Goal: Task Accomplishment & Management: Complete application form

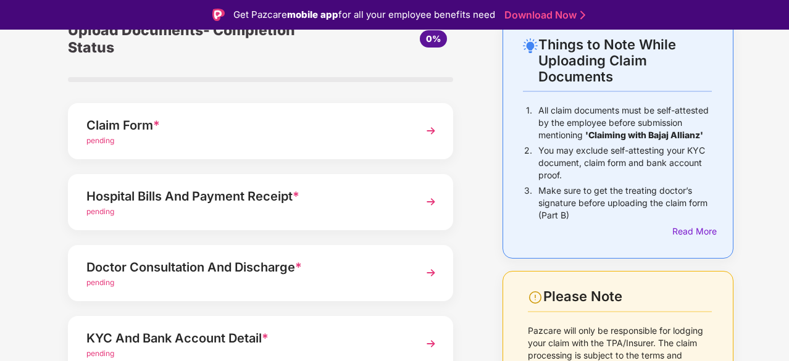
scroll to position [69, 0]
click at [433, 203] on img at bounding box center [431, 201] width 22 height 22
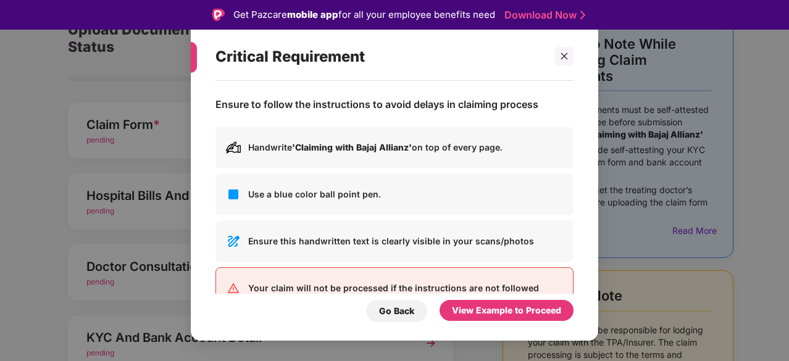
click at [684, 231] on div "Critical Requirement Ensure to follow the instructions to avoid delays in claim…" at bounding box center [394, 180] width 789 height 361
click at [737, 75] on div "Critical Requirement Ensure to follow the instructions to avoid delays in claim…" at bounding box center [394, 180] width 789 height 361
click at [566, 57] on icon "close" at bounding box center [564, 56] width 9 height 9
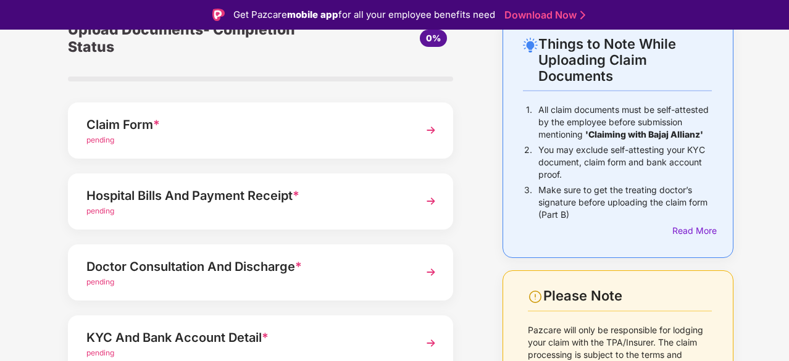
click at [682, 292] on div "Please Note" at bounding box center [627, 296] width 168 height 17
click at [237, 130] on div "Claim Form *" at bounding box center [245, 125] width 319 height 20
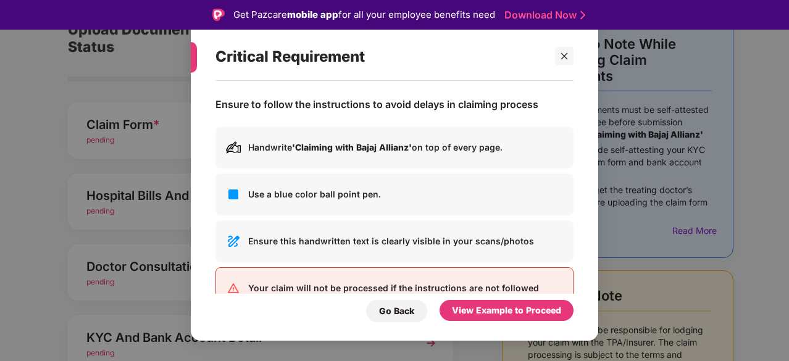
scroll to position [30, 0]
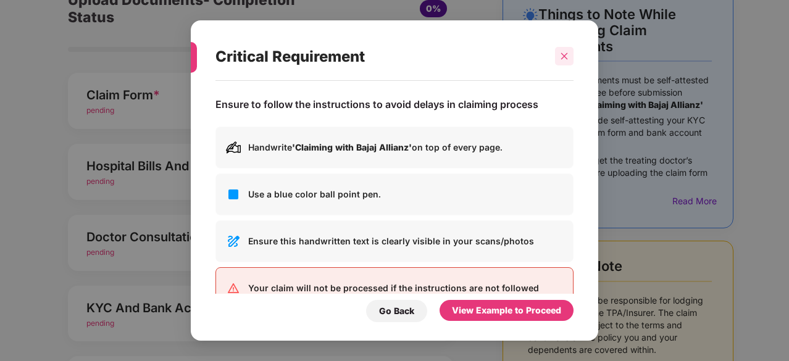
click at [565, 57] on icon "close" at bounding box center [564, 56] width 9 height 9
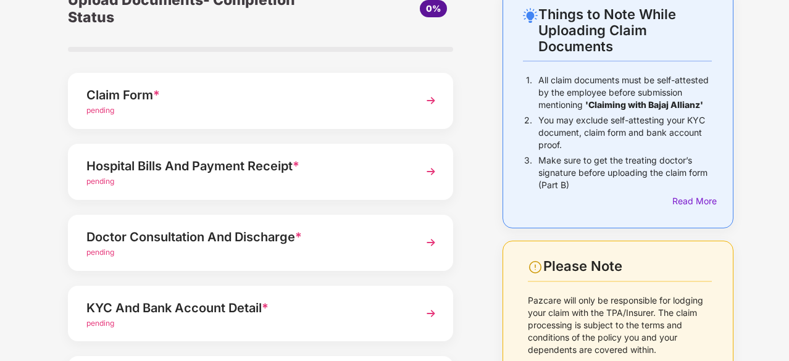
click at [431, 172] on img at bounding box center [431, 171] width 22 height 22
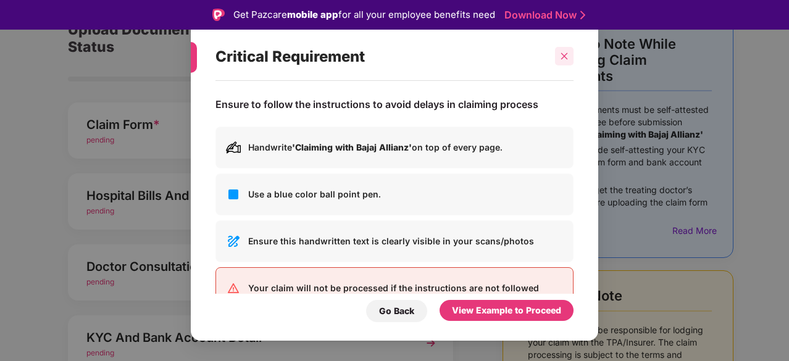
click at [557, 52] on div at bounding box center [564, 56] width 19 height 19
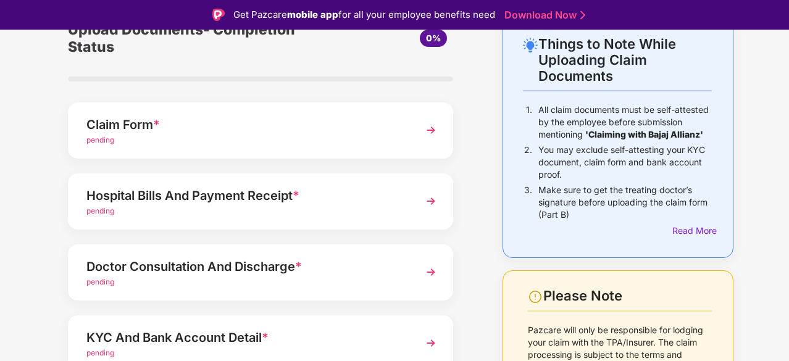
click at [430, 203] on img at bounding box center [431, 201] width 22 height 22
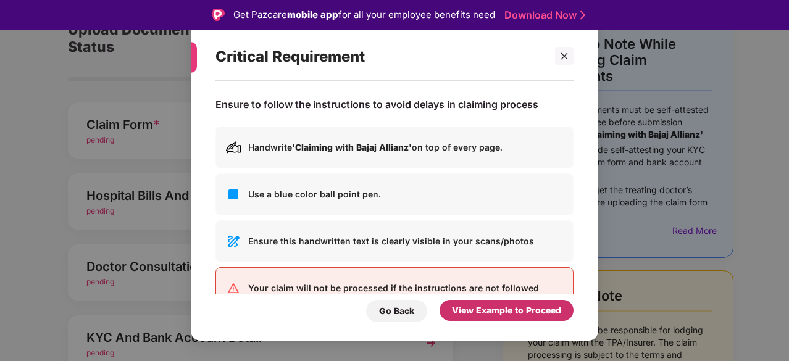
click at [511, 307] on div "View Example to Proceed" at bounding box center [506, 311] width 109 height 14
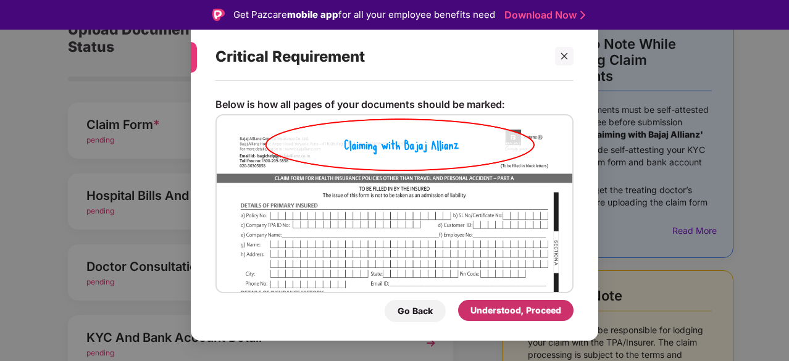
click at [511, 307] on div "Understood, Proceed" at bounding box center [515, 311] width 91 height 14
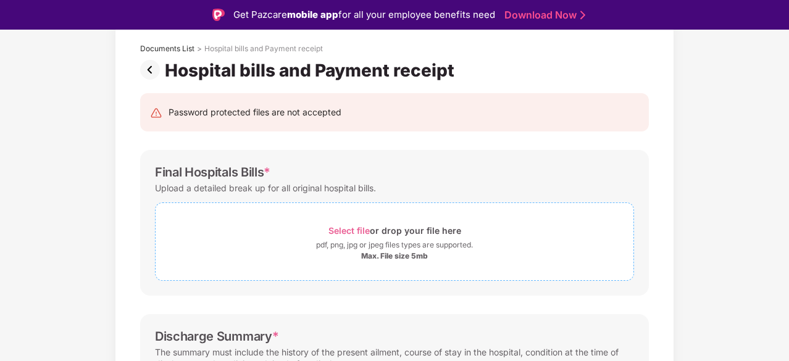
click at [365, 231] on span "Select file" at bounding box center [348, 230] width 41 height 10
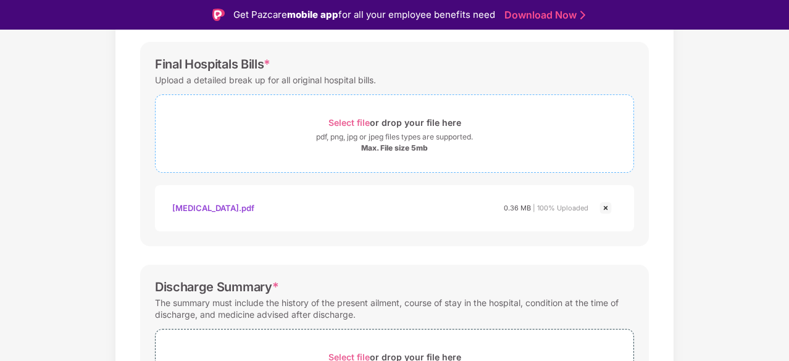
scroll to position [178, 0]
click at [359, 121] on span "Select file" at bounding box center [348, 122] width 41 height 10
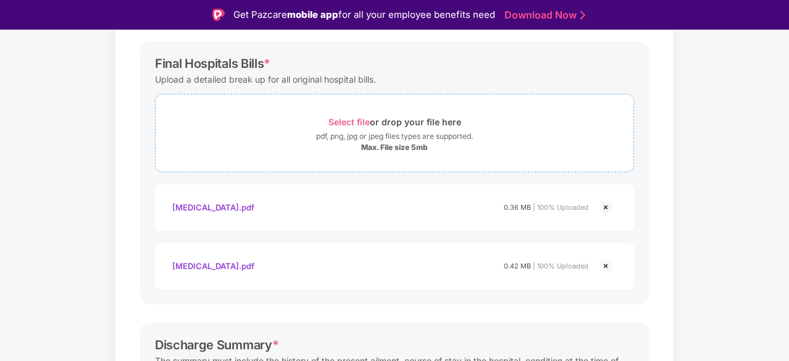
click at [360, 120] on span "Select file" at bounding box center [348, 122] width 41 height 10
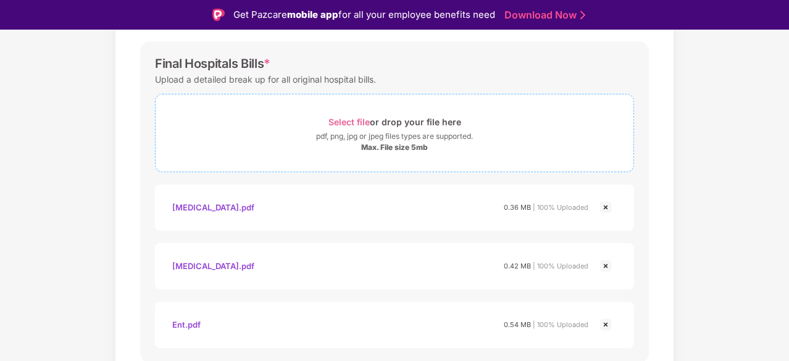
click at [355, 122] on span "Select file" at bounding box center [348, 122] width 41 height 10
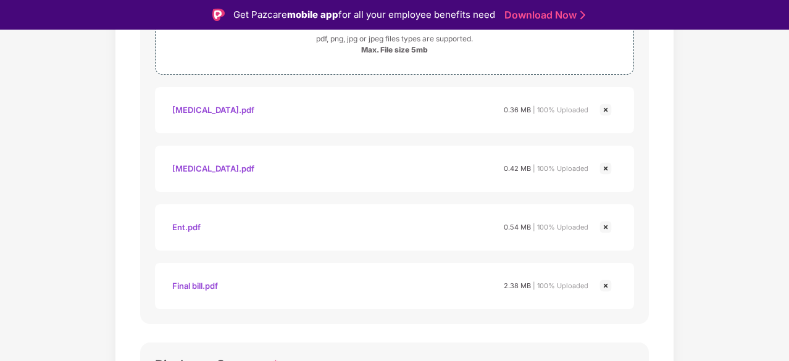
scroll to position [236, 0]
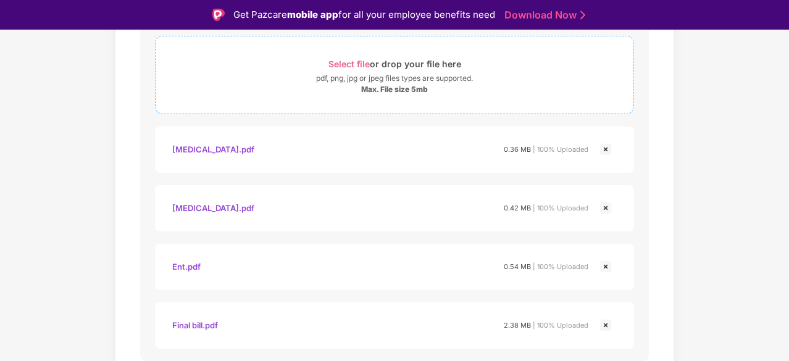
click at [346, 63] on span "Select file" at bounding box center [348, 64] width 41 height 10
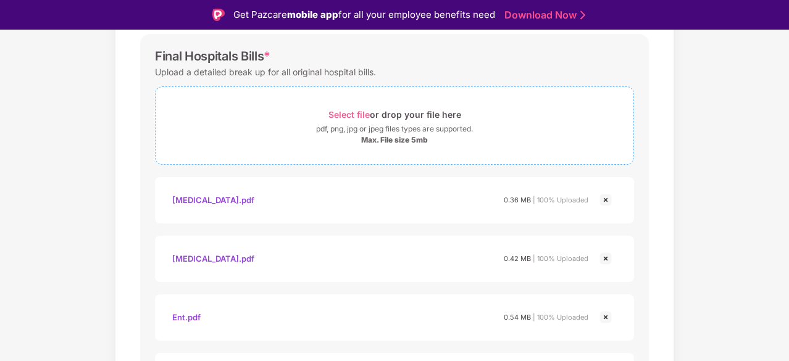
scroll to position [184, 0]
click at [365, 113] on span "Select file" at bounding box center [348, 115] width 41 height 10
click at [362, 115] on span "Select file" at bounding box center [348, 115] width 41 height 10
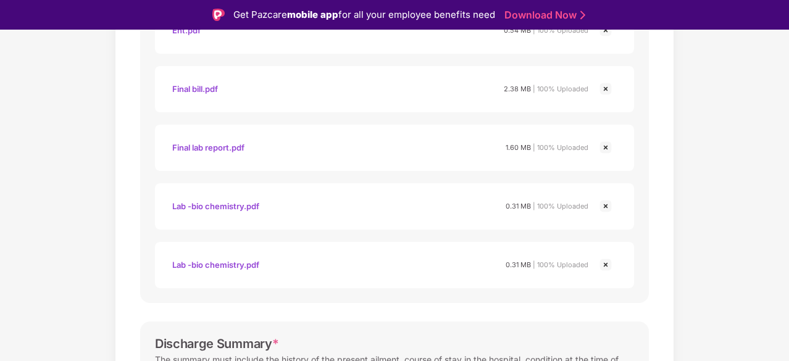
scroll to position [473, 0]
click at [611, 267] on img at bounding box center [605, 264] width 15 height 15
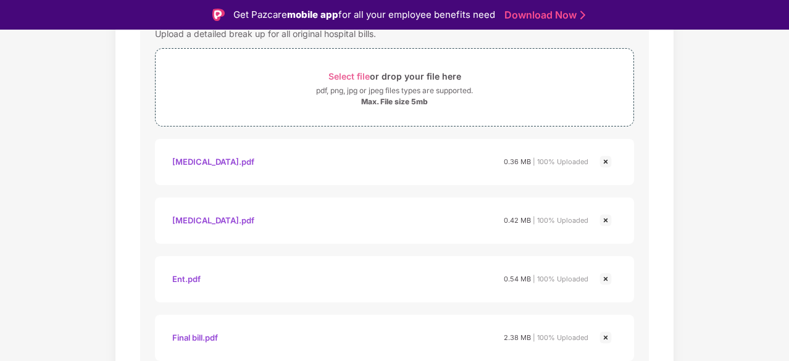
scroll to position [223, 0]
click at [347, 72] on span "Select file" at bounding box center [348, 77] width 41 height 10
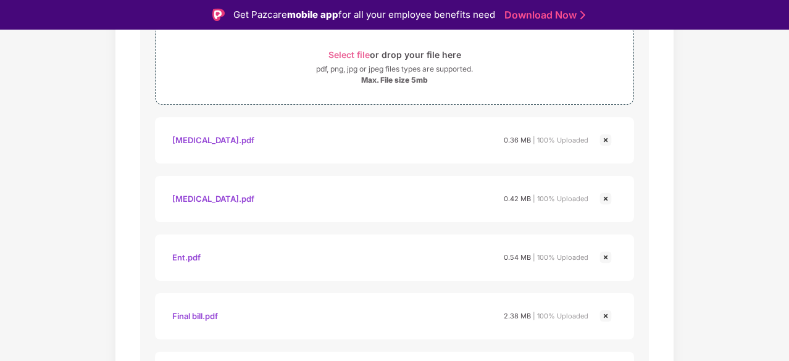
scroll to position [244, 0]
click at [358, 51] on span "Select file" at bounding box center [348, 55] width 41 height 10
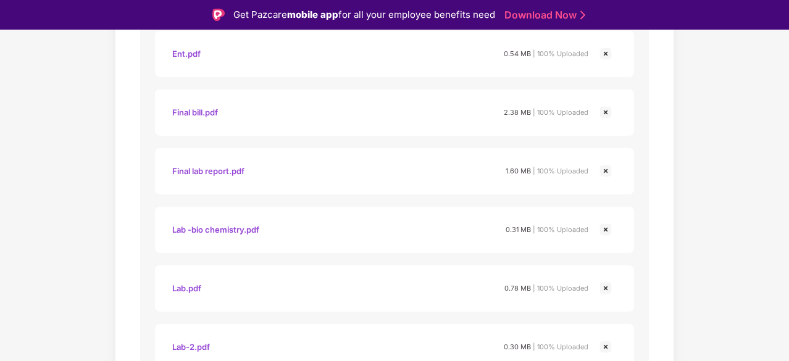
scroll to position [462, 0]
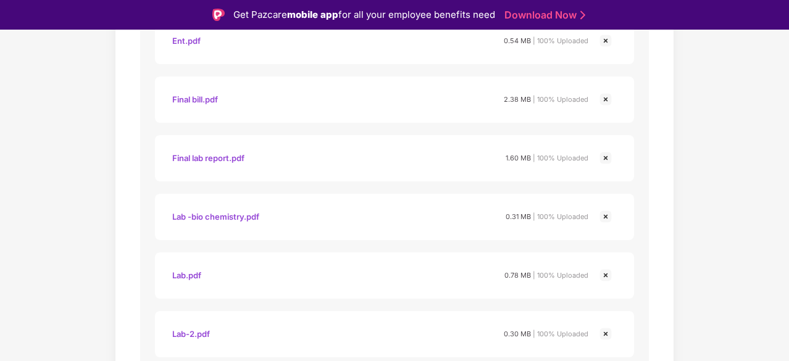
click at [605, 100] on img at bounding box center [605, 99] width 15 height 15
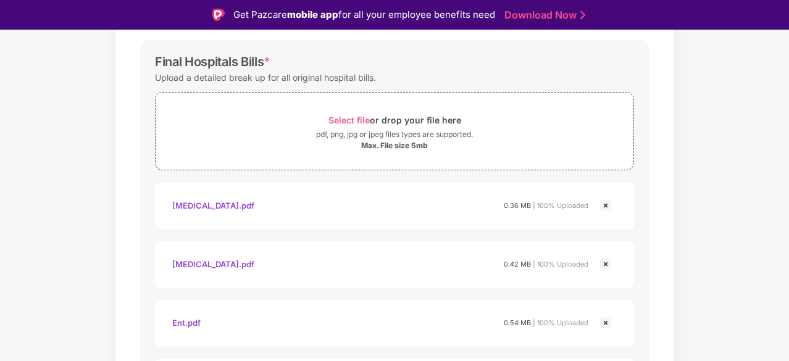
scroll to position [179, 0]
click at [365, 119] on span "Select file" at bounding box center [348, 120] width 41 height 10
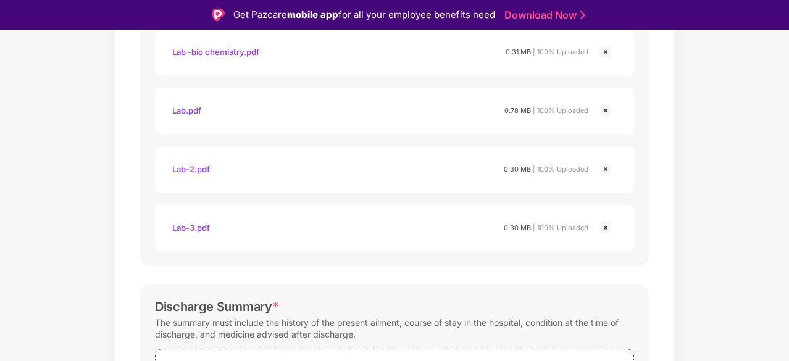
scroll to position [563, 0]
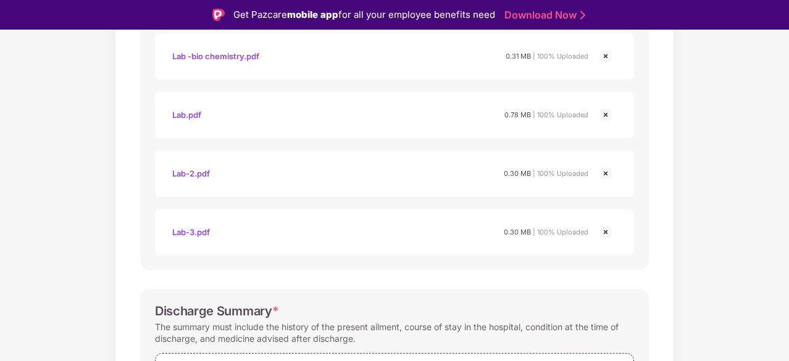
click at [518, 290] on div "Discharge Summary * The summary must include the history of the present ailment…" at bounding box center [394, 367] width 508 height 157
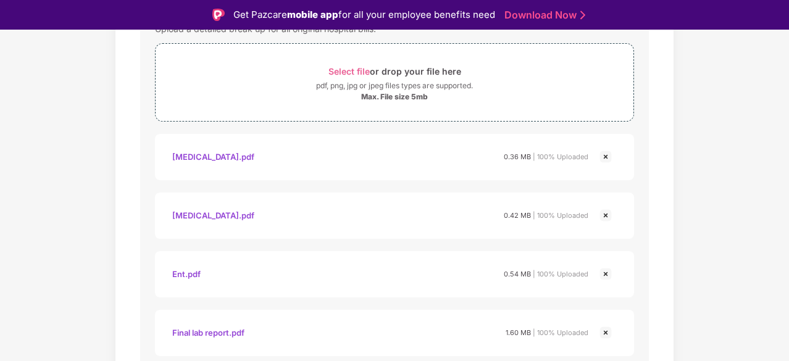
scroll to position [228, 0]
click at [353, 72] on span "Select file" at bounding box center [348, 72] width 41 height 10
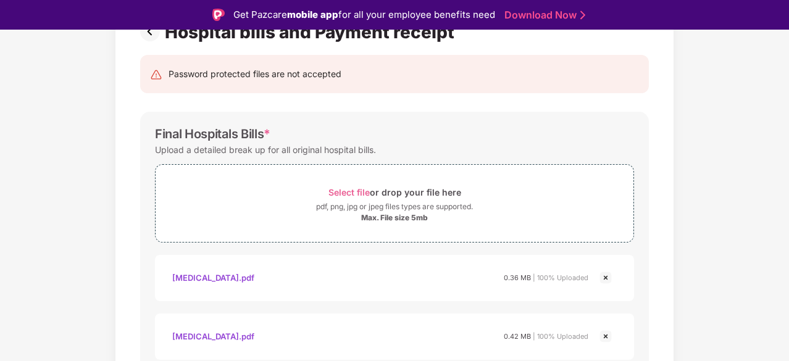
scroll to position [95, 0]
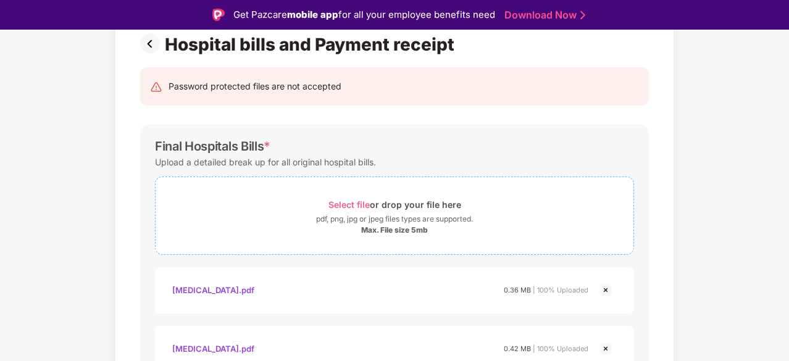
click at [359, 202] on span "Select file" at bounding box center [348, 204] width 41 height 10
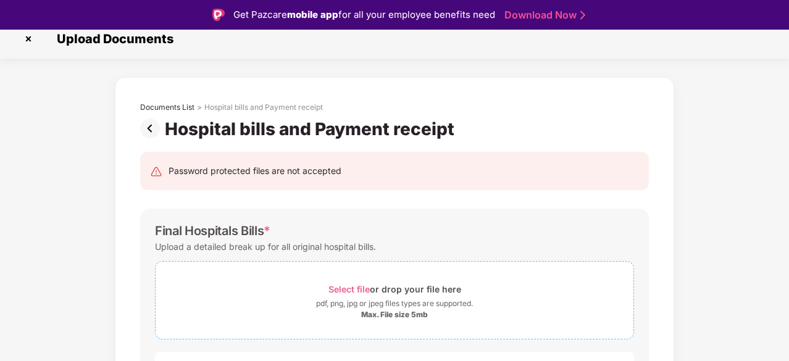
scroll to position [0, 0]
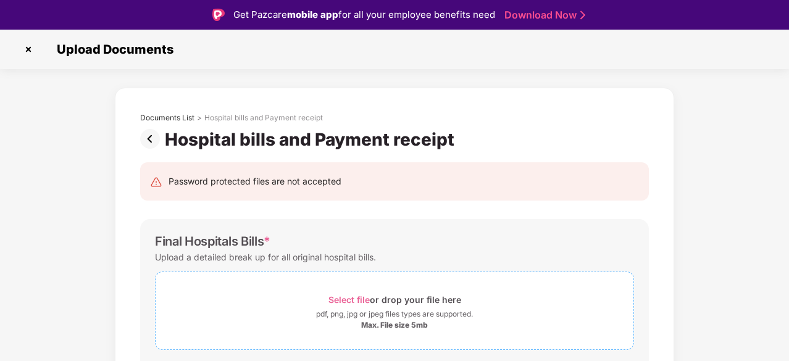
click at [359, 301] on span "Select file" at bounding box center [348, 299] width 41 height 10
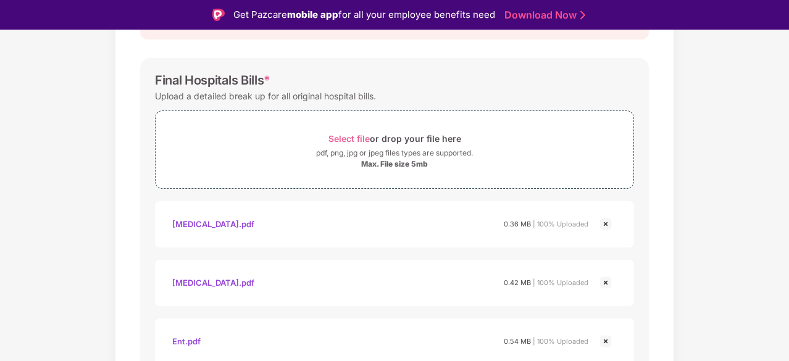
scroll to position [160, 0]
click at [357, 138] on span "Select file" at bounding box center [348, 139] width 41 height 10
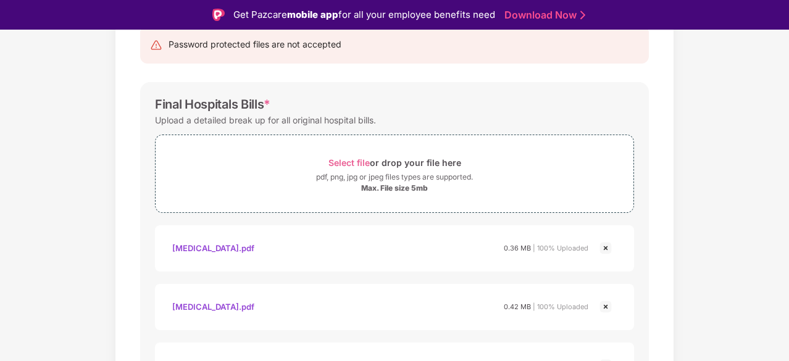
scroll to position [135, 0]
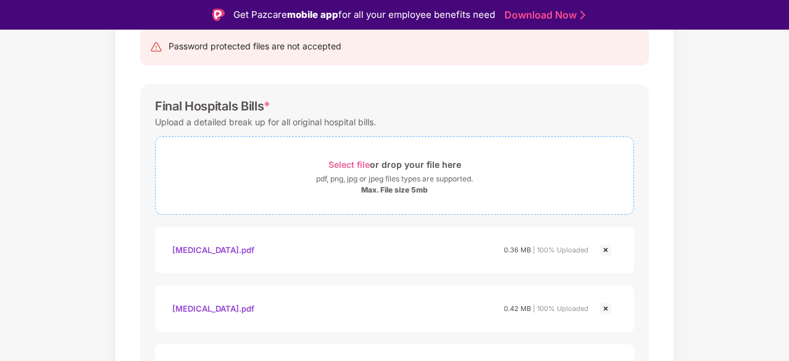
click at [340, 164] on span "Select file" at bounding box center [348, 164] width 41 height 10
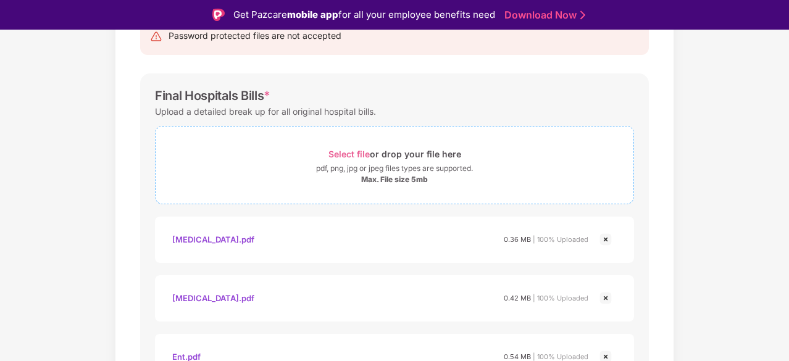
scroll to position [146, 0]
click at [354, 151] on span "Select file" at bounding box center [348, 153] width 41 height 10
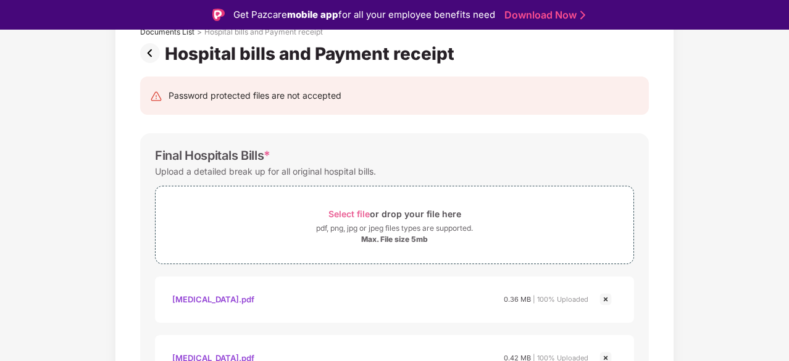
scroll to position [85, 0]
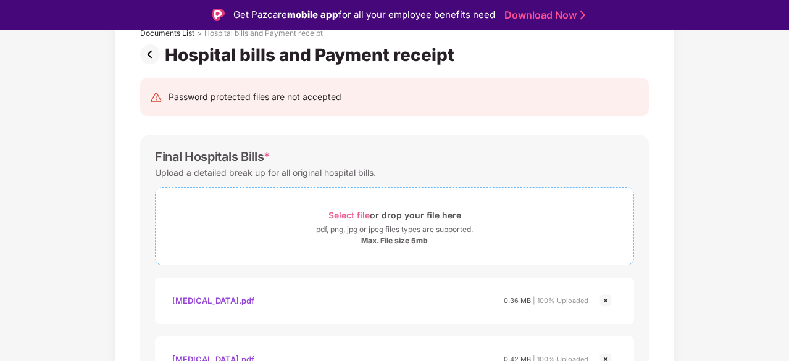
click at [351, 214] on span "Select file" at bounding box center [348, 215] width 41 height 10
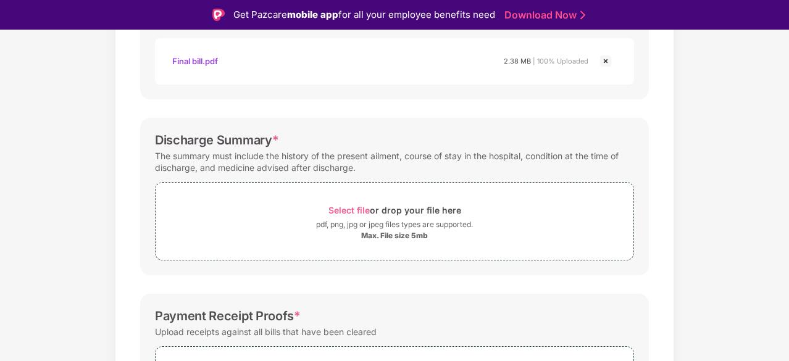
scroll to position [1030, 0]
click at [352, 206] on span "Select file" at bounding box center [348, 207] width 41 height 10
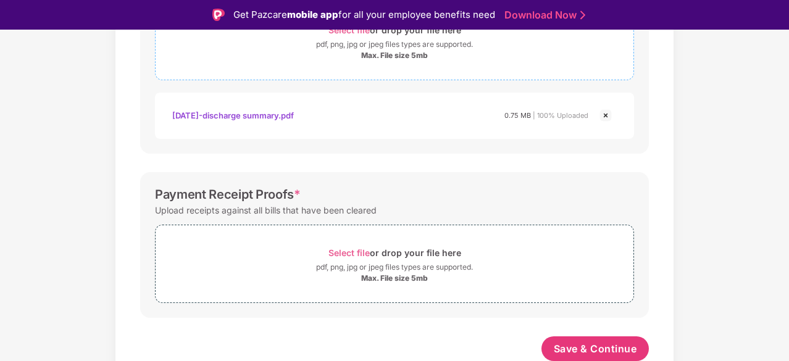
scroll to position [30, 0]
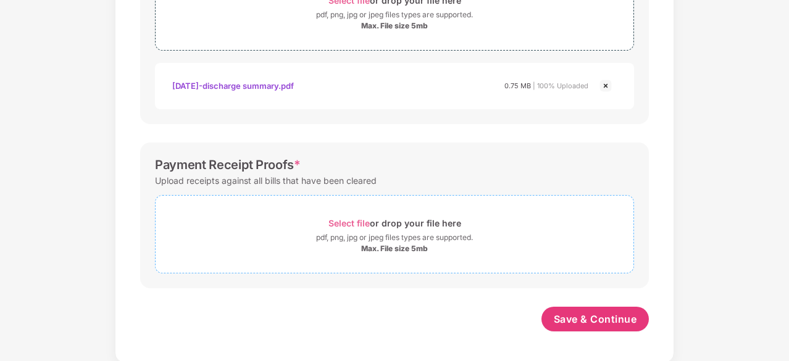
click at [356, 223] on span "Select file" at bounding box center [348, 223] width 41 height 10
click at [357, 220] on span "Select file" at bounding box center [348, 223] width 41 height 10
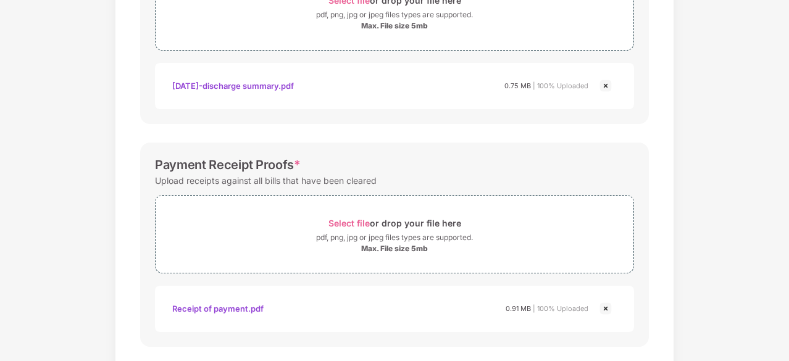
scroll to position [1266, 0]
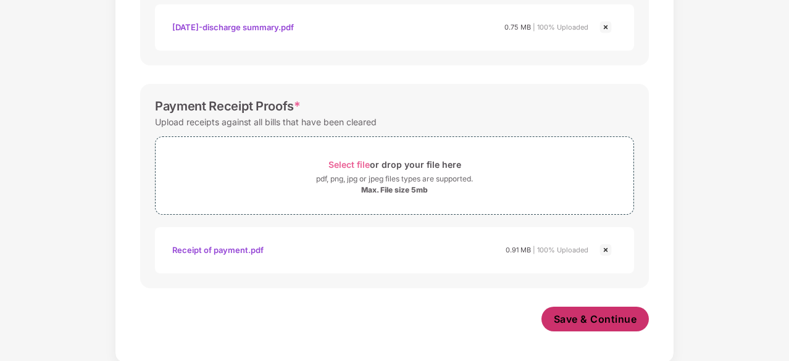
click at [579, 321] on span "Save & Continue" at bounding box center [595, 319] width 83 height 14
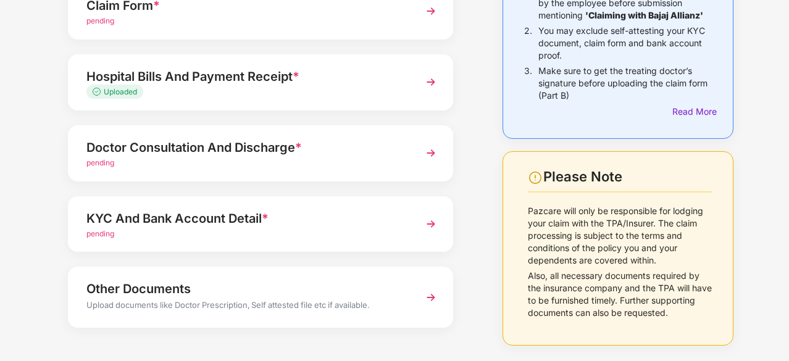
scroll to position [159, 0]
click at [232, 145] on div "Doctor Consultation And Discharge *" at bounding box center [245, 147] width 319 height 20
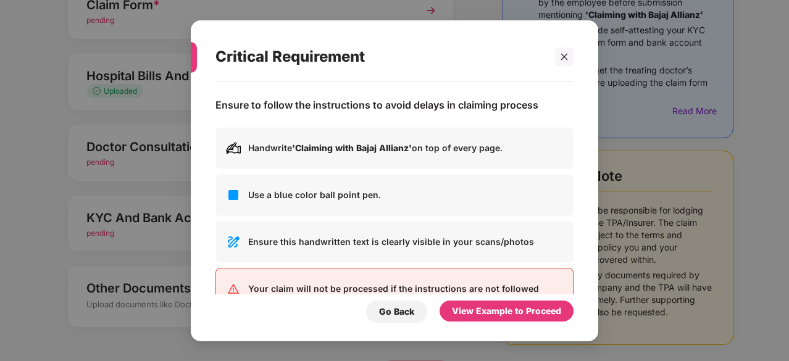
scroll to position [0, 0]
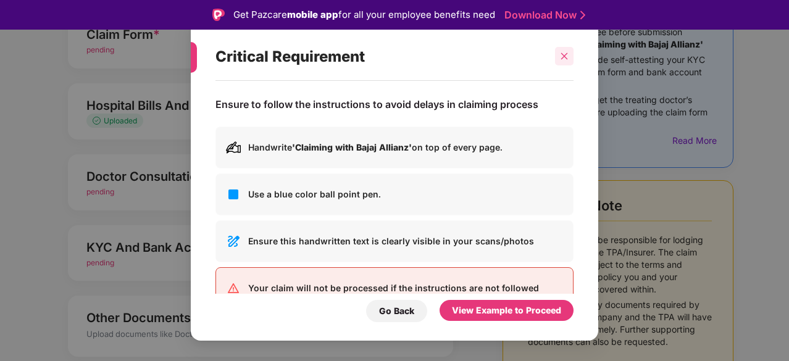
click at [569, 57] on div at bounding box center [564, 56] width 19 height 19
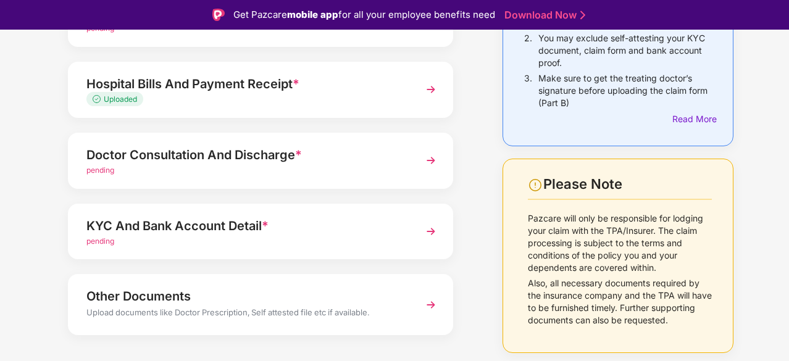
scroll to position [182, 0]
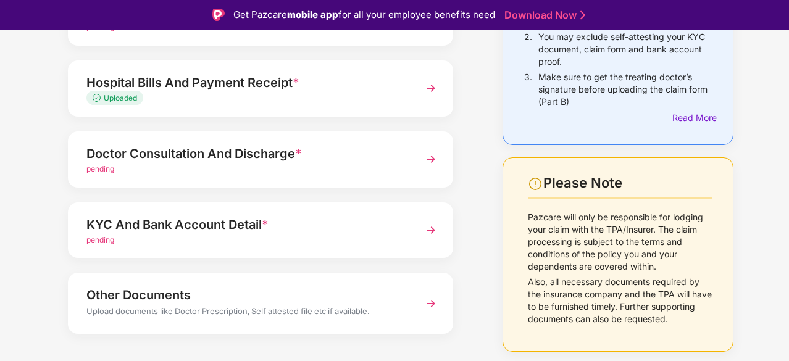
click at [436, 157] on img at bounding box center [431, 159] width 22 height 22
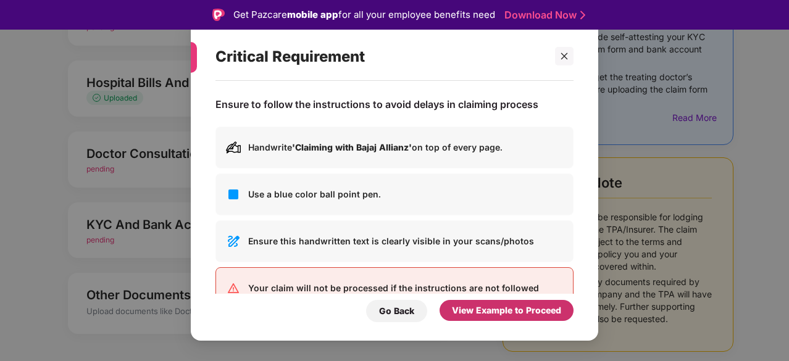
click at [500, 315] on div "View Example to Proceed" at bounding box center [506, 311] width 109 height 14
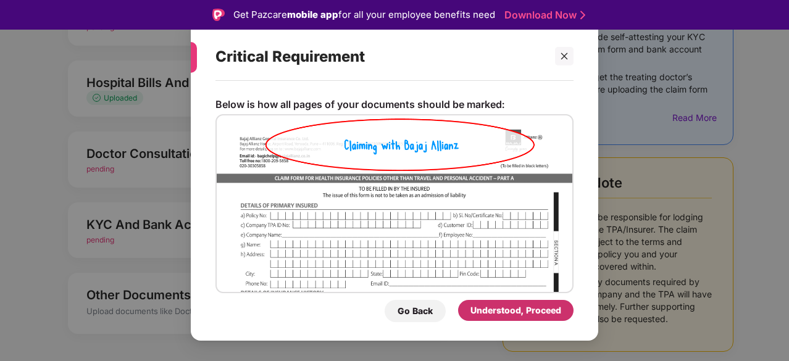
click at [500, 315] on div "Understood, Proceed" at bounding box center [515, 311] width 91 height 14
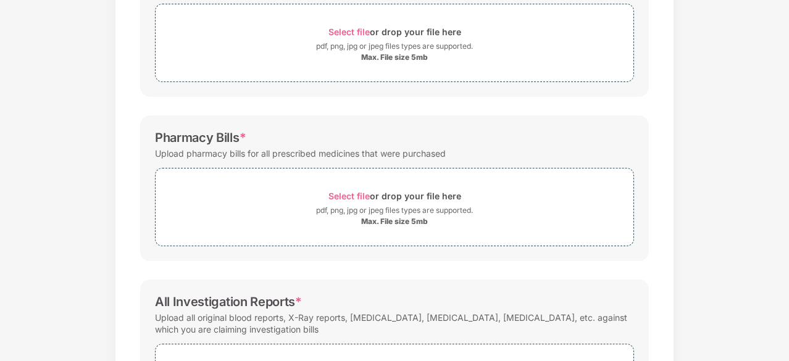
scroll to position [239, 0]
click at [368, 196] on span "Select file" at bounding box center [348, 195] width 41 height 10
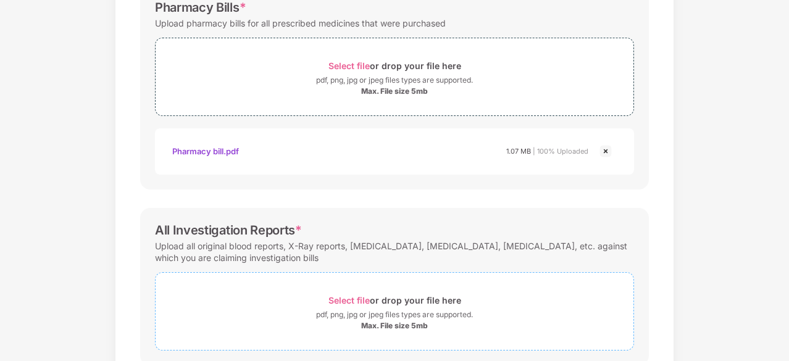
scroll to position [446, 0]
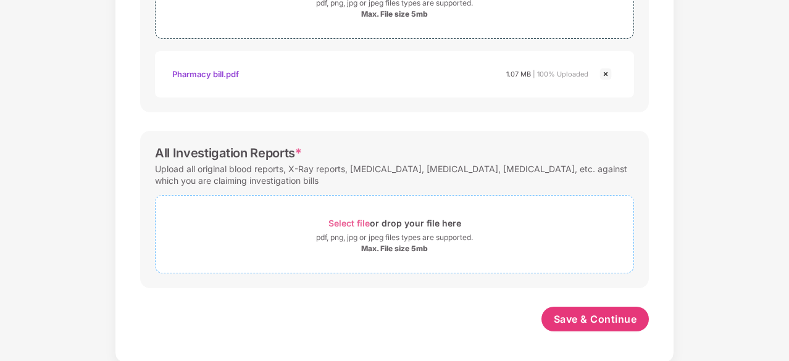
click at [349, 222] on span "Select file" at bounding box center [348, 223] width 41 height 10
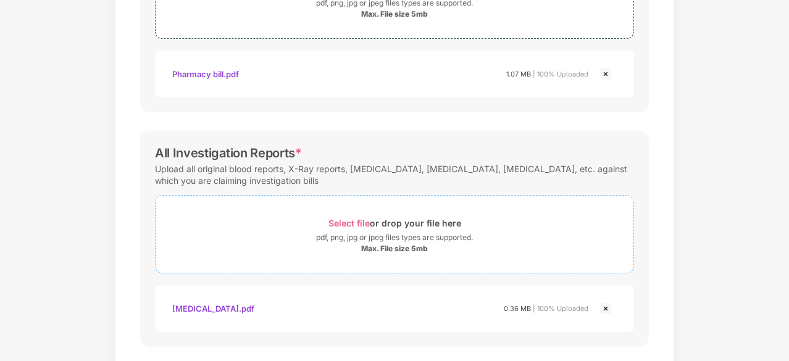
scroll to position [504, 0]
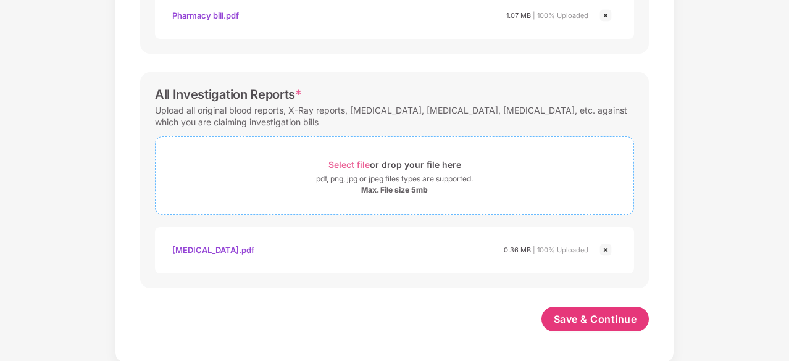
click at [346, 162] on span "Select file" at bounding box center [348, 164] width 41 height 10
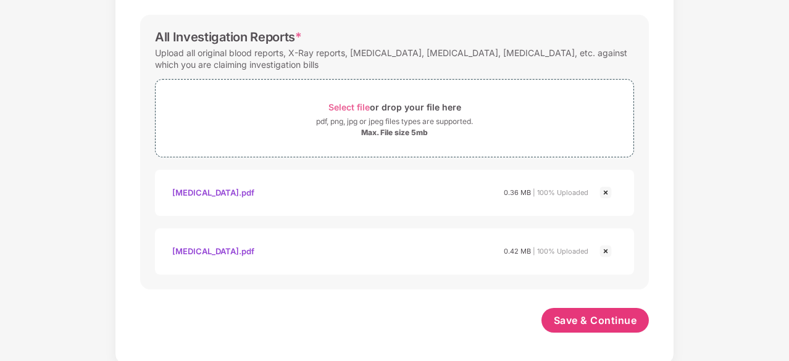
scroll to position [563, 0]
click at [354, 102] on span "Select file" at bounding box center [348, 106] width 41 height 10
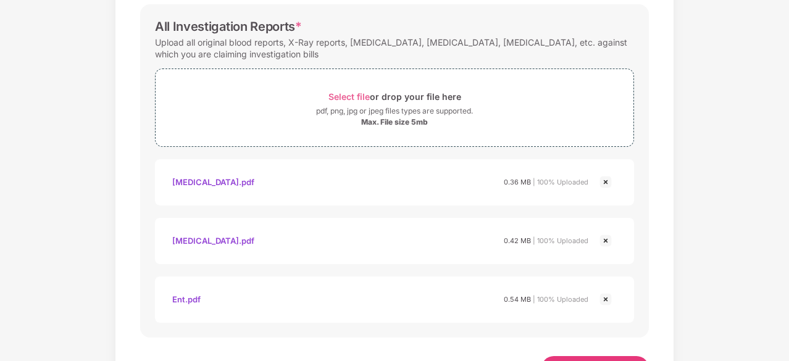
scroll to position [571, 0]
click at [366, 93] on span "Select file" at bounding box center [348, 98] width 41 height 10
click at [347, 96] on span "Select file" at bounding box center [348, 98] width 41 height 10
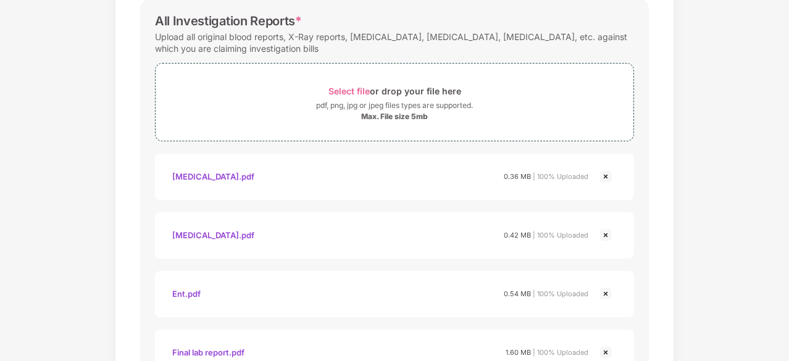
scroll to position [577, 0]
click at [362, 87] on span "Select file" at bounding box center [348, 91] width 41 height 10
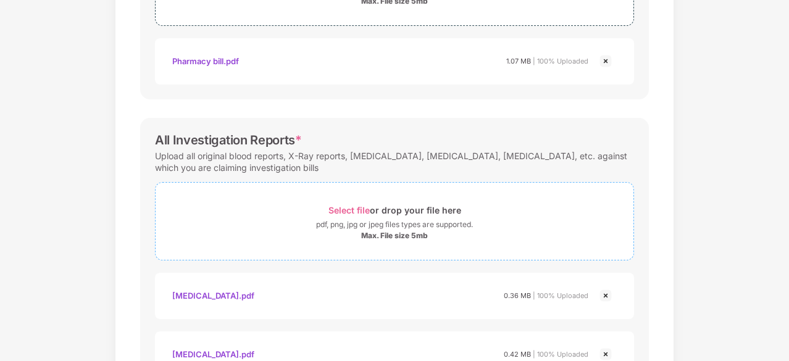
scroll to position [453, 0]
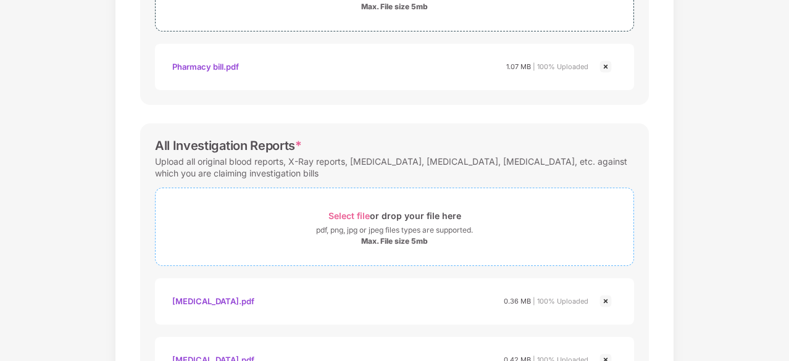
click at [364, 220] on div "Select file or drop your file here" at bounding box center [394, 215] width 133 height 17
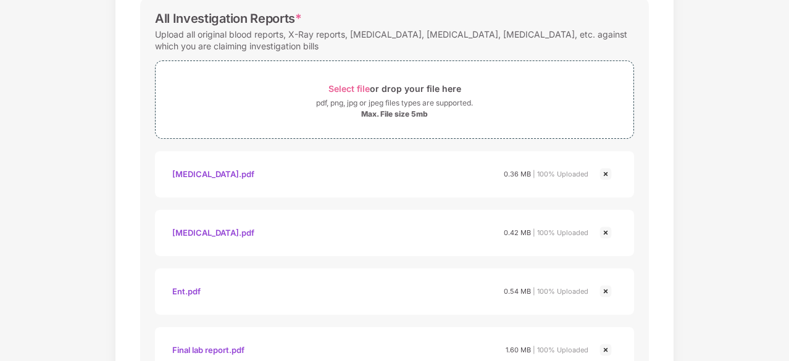
scroll to position [576, 0]
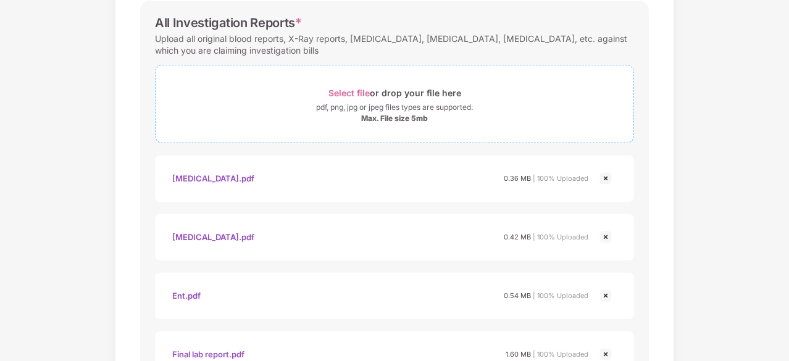
click at [357, 91] on span "Select file" at bounding box center [348, 93] width 41 height 10
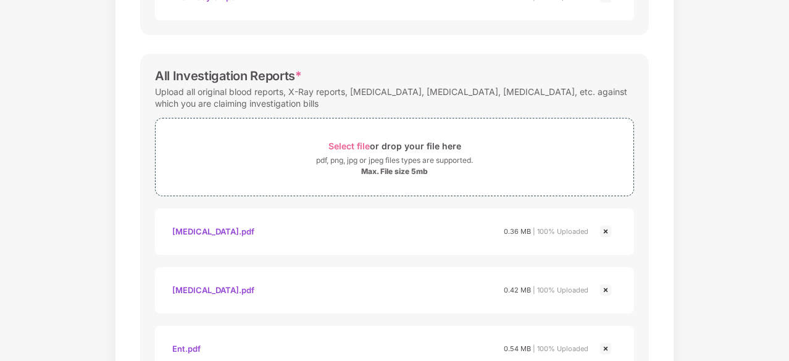
scroll to position [520, 0]
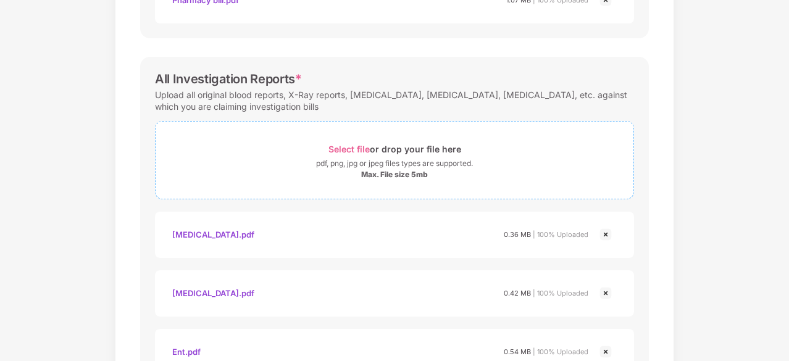
click at [353, 150] on span "Select file" at bounding box center [348, 149] width 41 height 10
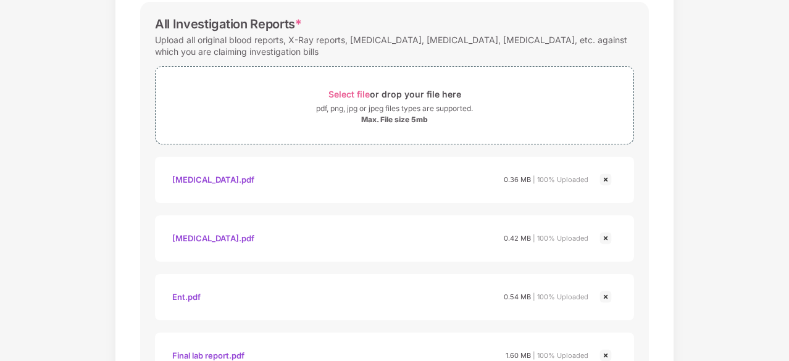
scroll to position [573, 0]
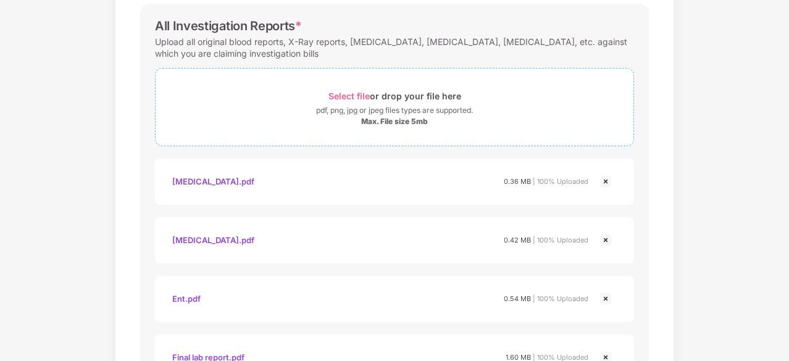
click at [354, 96] on span "Select file" at bounding box center [348, 96] width 41 height 10
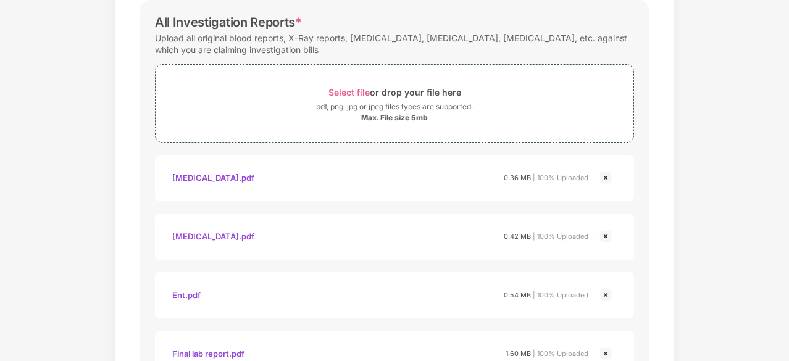
scroll to position [556, 0]
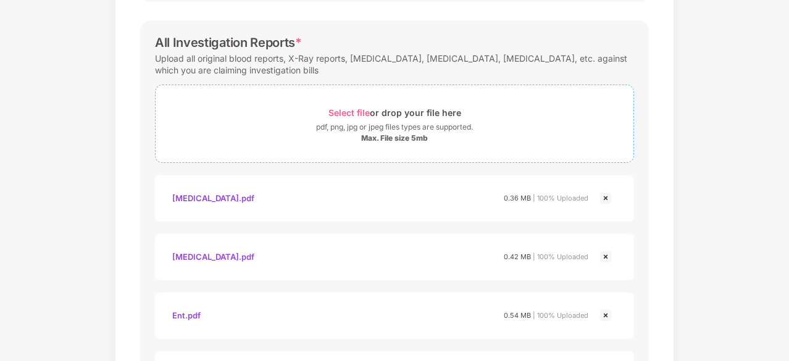
click at [349, 110] on span "Select file" at bounding box center [348, 112] width 41 height 10
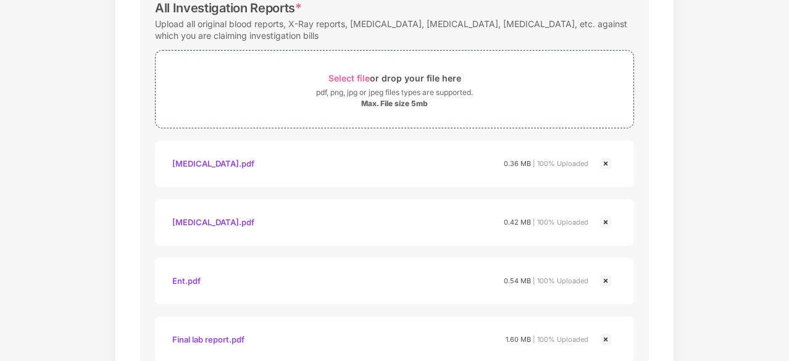
scroll to position [580, 0]
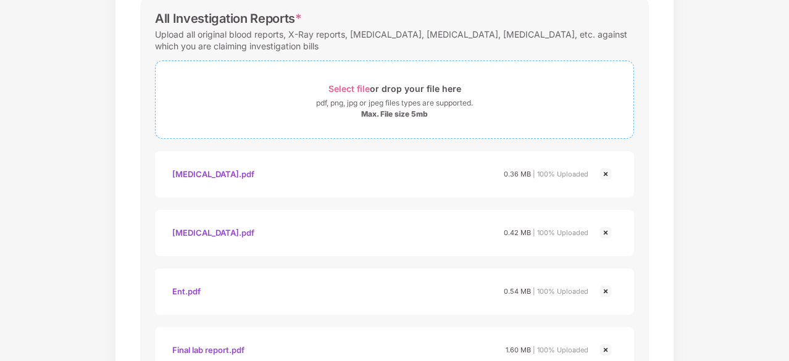
click at [361, 83] on span "Select file" at bounding box center [348, 88] width 41 height 10
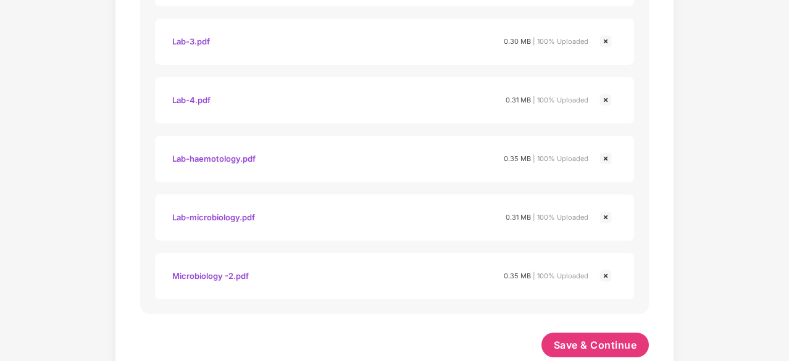
scroll to position [1149, 0]
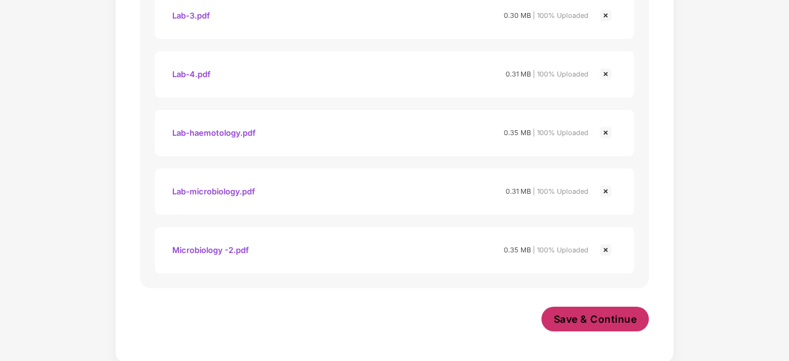
click at [571, 320] on span "Save & Continue" at bounding box center [595, 319] width 83 height 14
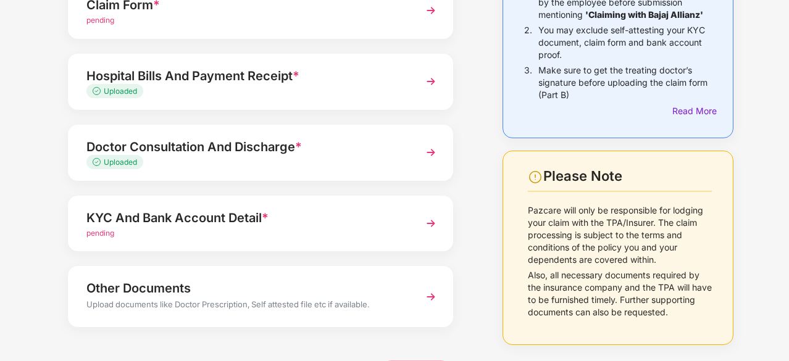
scroll to position [160, 0]
click at [217, 218] on div "KYC And Bank Account Detail *" at bounding box center [245, 217] width 319 height 20
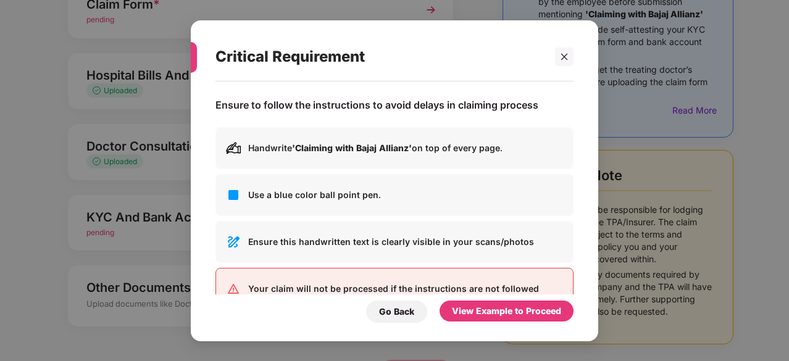
scroll to position [0, 0]
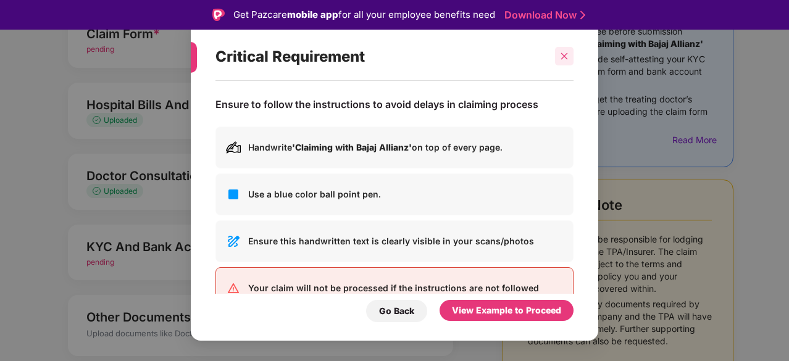
click at [566, 59] on icon "close" at bounding box center [564, 56] width 7 height 7
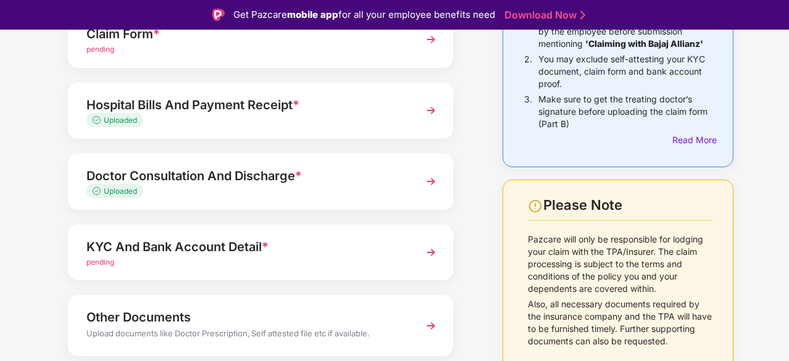
click at [436, 251] on img at bounding box center [431, 252] width 22 height 22
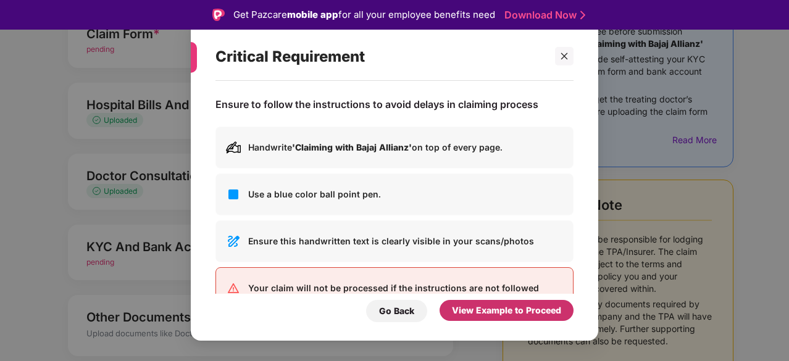
click at [486, 307] on div "View Example to Proceed" at bounding box center [506, 311] width 109 height 14
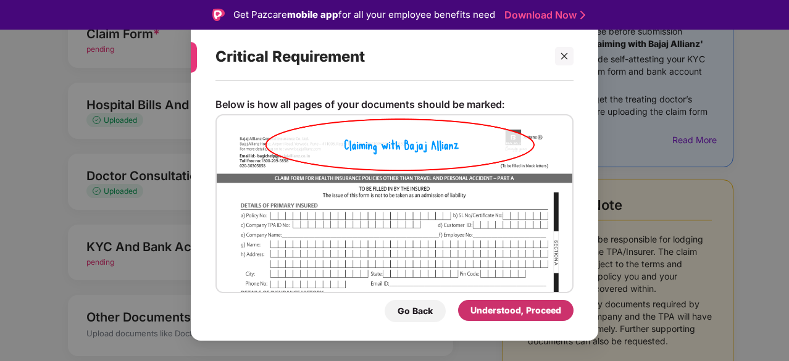
scroll to position [30, 0]
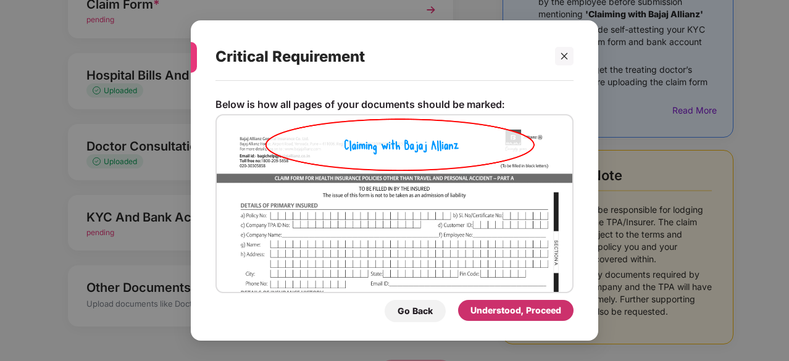
click at [494, 313] on div "Understood, Proceed" at bounding box center [515, 311] width 91 height 14
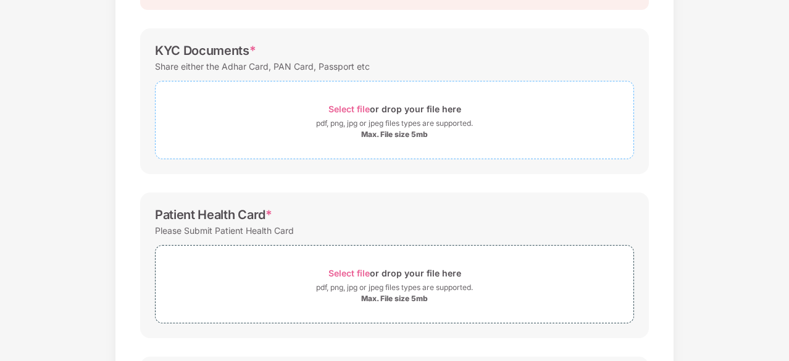
scroll to position [162, 0]
